Goal: Check status: Check status

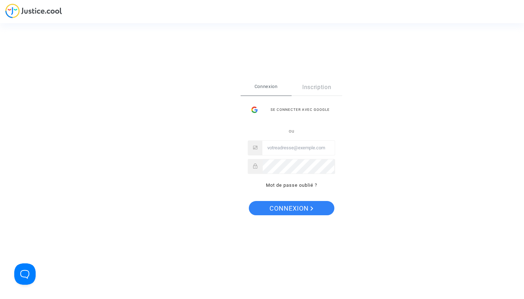
type input "eddy.chiha@gmail.com"
click at [303, 215] on div "Se connecter Connexion Inscription Se connecter avec Google ou eddy.chiha@gmail…" at bounding box center [291, 149] width 102 height 141
click at [301, 212] on span "Connexion" at bounding box center [291, 208] width 44 height 15
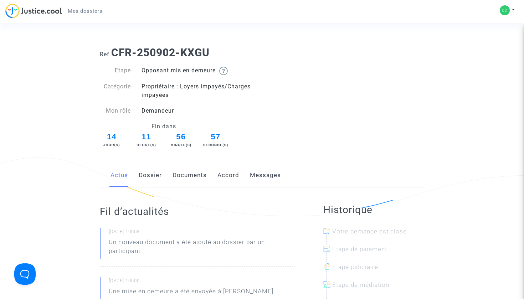
drag, startPoint x: 113, startPoint y: 49, endPoint x: 223, endPoint y: 54, distance: 109.8
click at [223, 54] on h1 "Ref. CFR-250902-KXGU" at bounding box center [262, 52] width 325 height 13
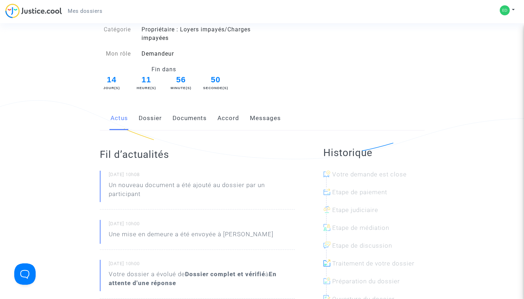
scroll to position [64, 0]
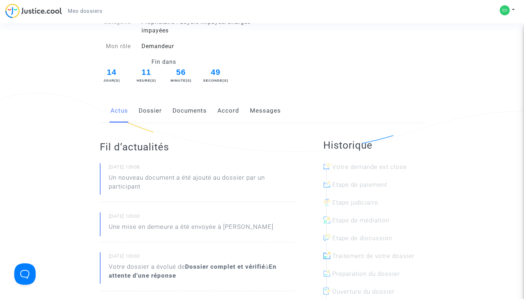
click at [150, 114] on link "Dossier" at bounding box center [150, 111] width 23 height 24
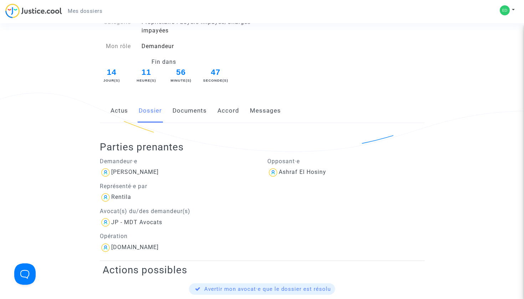
click at [193, 112] on link "Documents" at bounding box center [189, 111] width 34 height 24
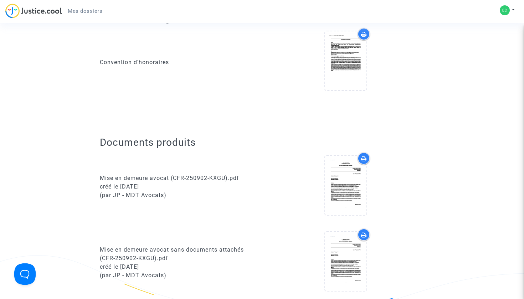
scroll to position [219, 0]
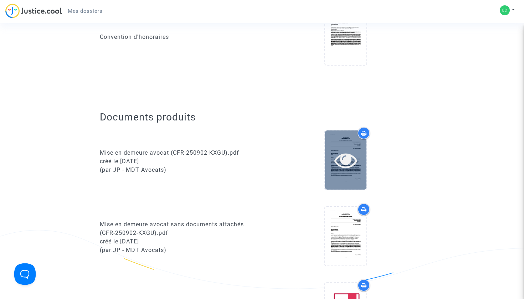
click at [354, 161] on icon at bounding box center [345, 160] width 23 height 23
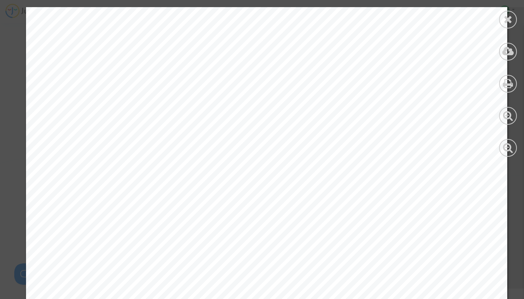
scroll to position [378, 0]
